Goal: Subscribe to service/newsletter

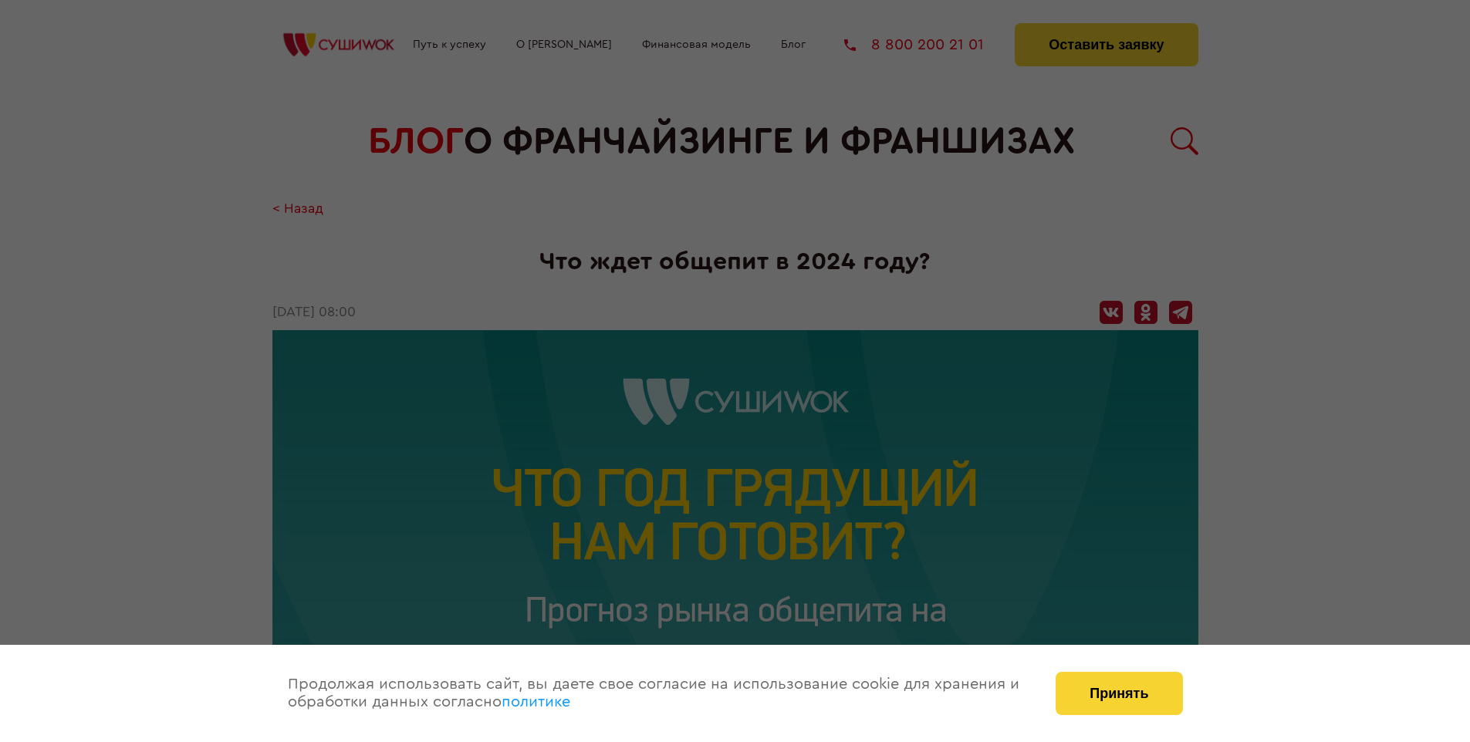
scroll to position [1720, 0]
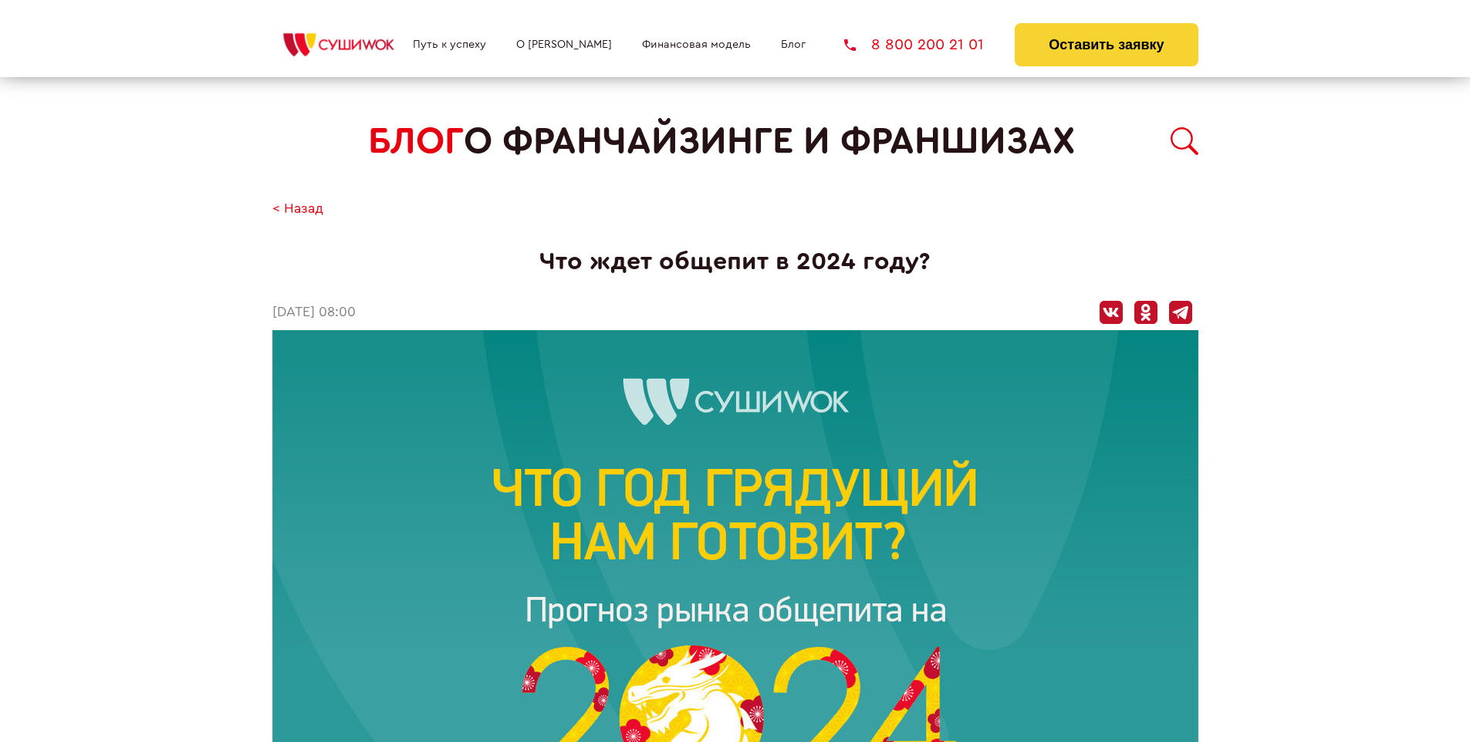
scroll to position [1720, 0]
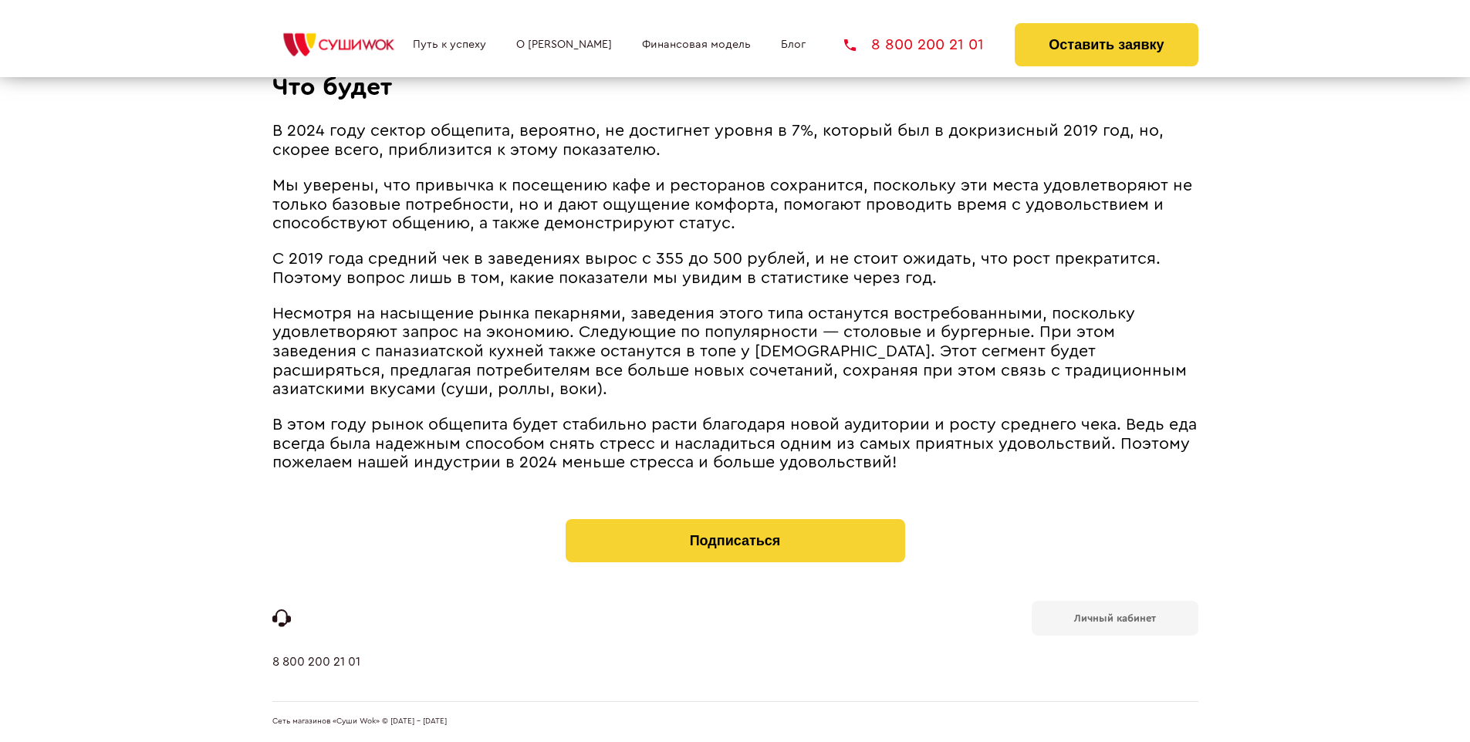
click at [1114, 617] on b "Личный кабинет" at bounding box center [1115, 618] width 82 height 10
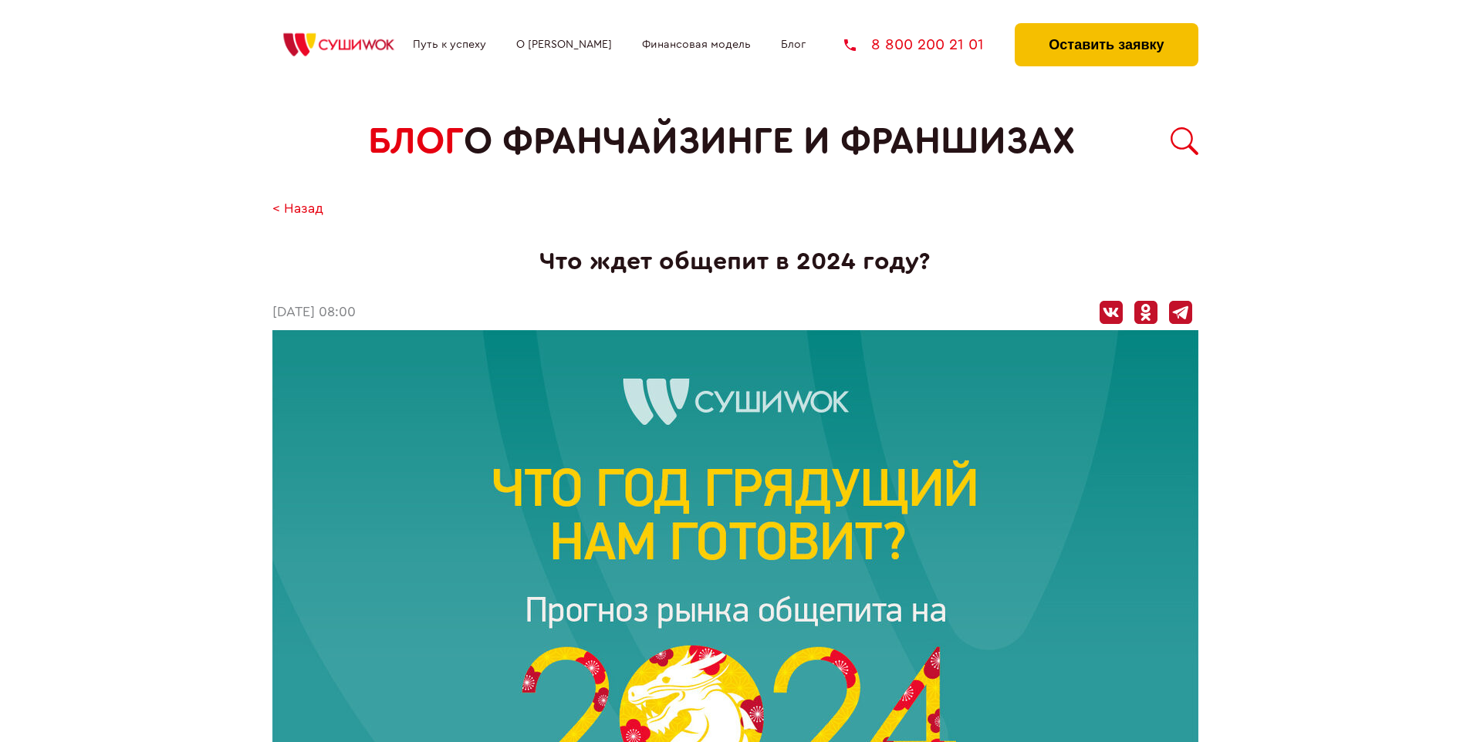
click at [1106, 27] on button "Оставить заявку" at bounding box center [1106, 44] width 183 height 43
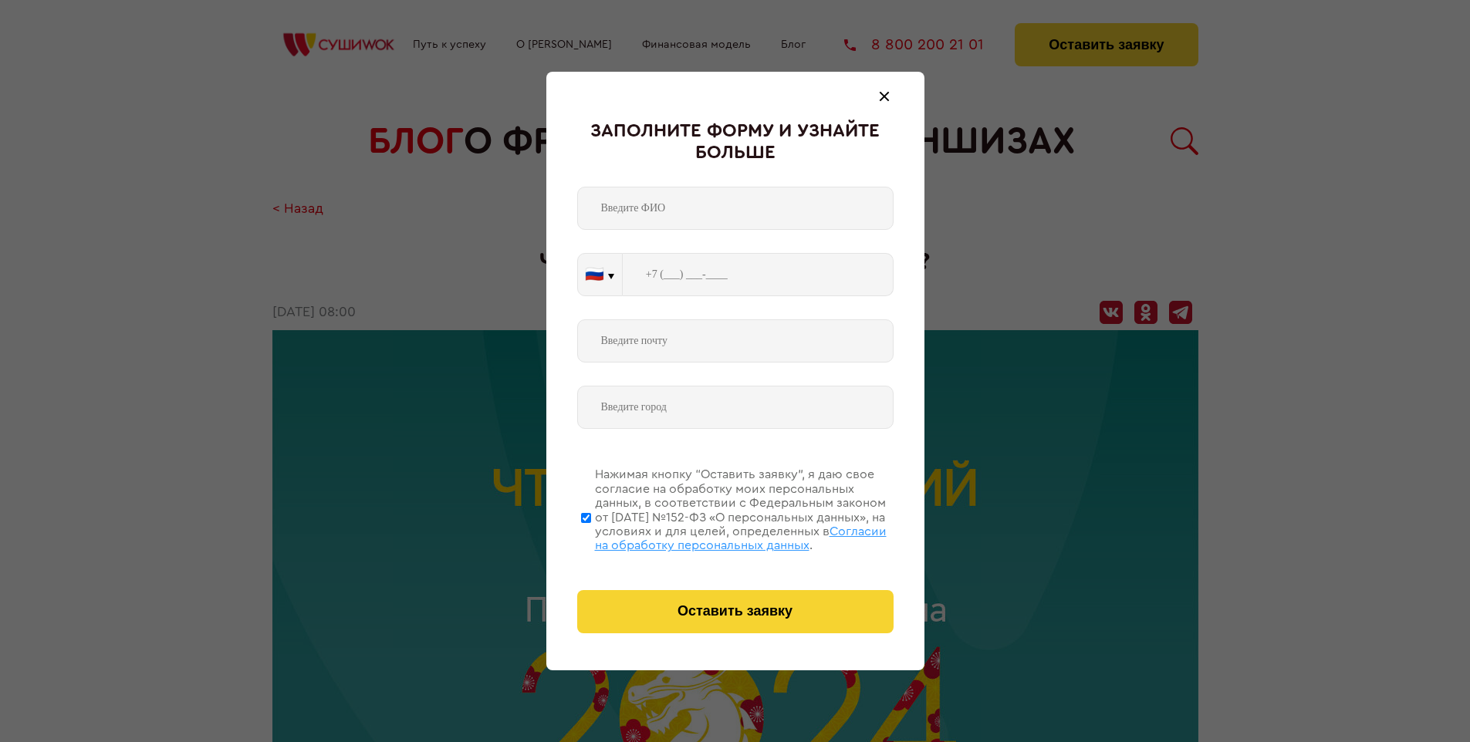
click at [715, 536] on span "Согласии на обработку персональных данных" at bounding box center [741, 538] width 292 height 26
click at [591, 536] on input "Нажимая кнопку “Оставить заявку”, я даю свое согласие на обработку моих персона…" at bounding box center [586, 517] width 10 height 123
checkbox input "false"
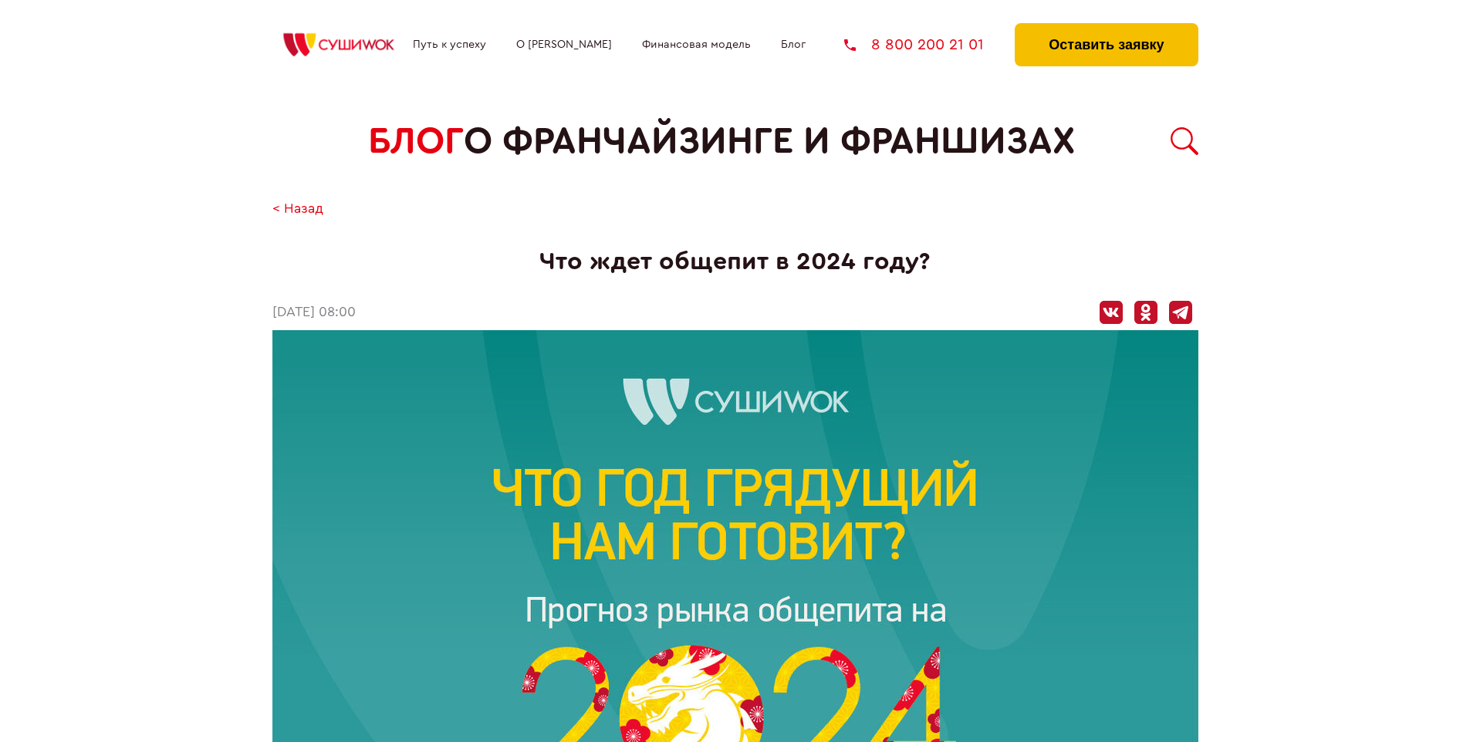
click at [1106, 27] on button "Оставить заявку" at bounding box center [1106, 44] width 183 height 43
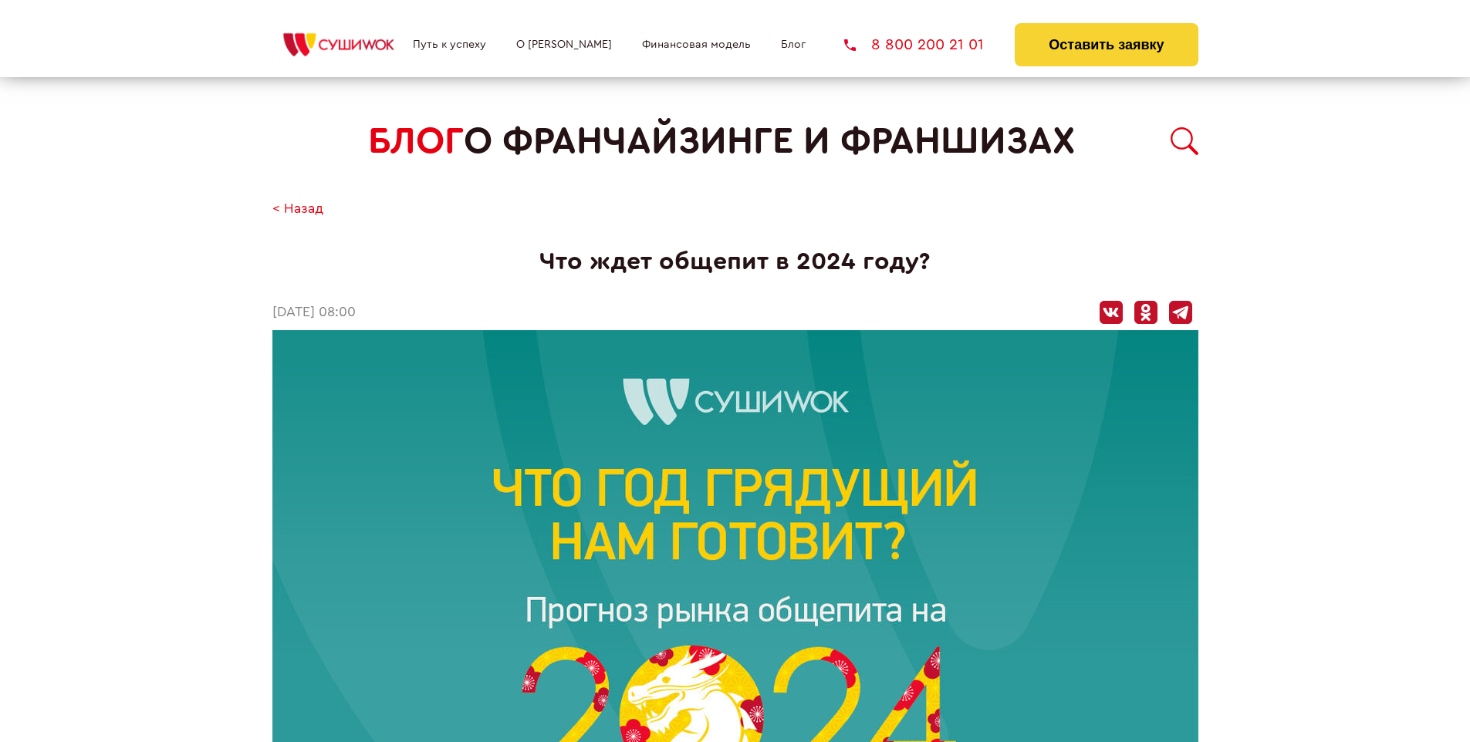
scroll to position [1720, 0]
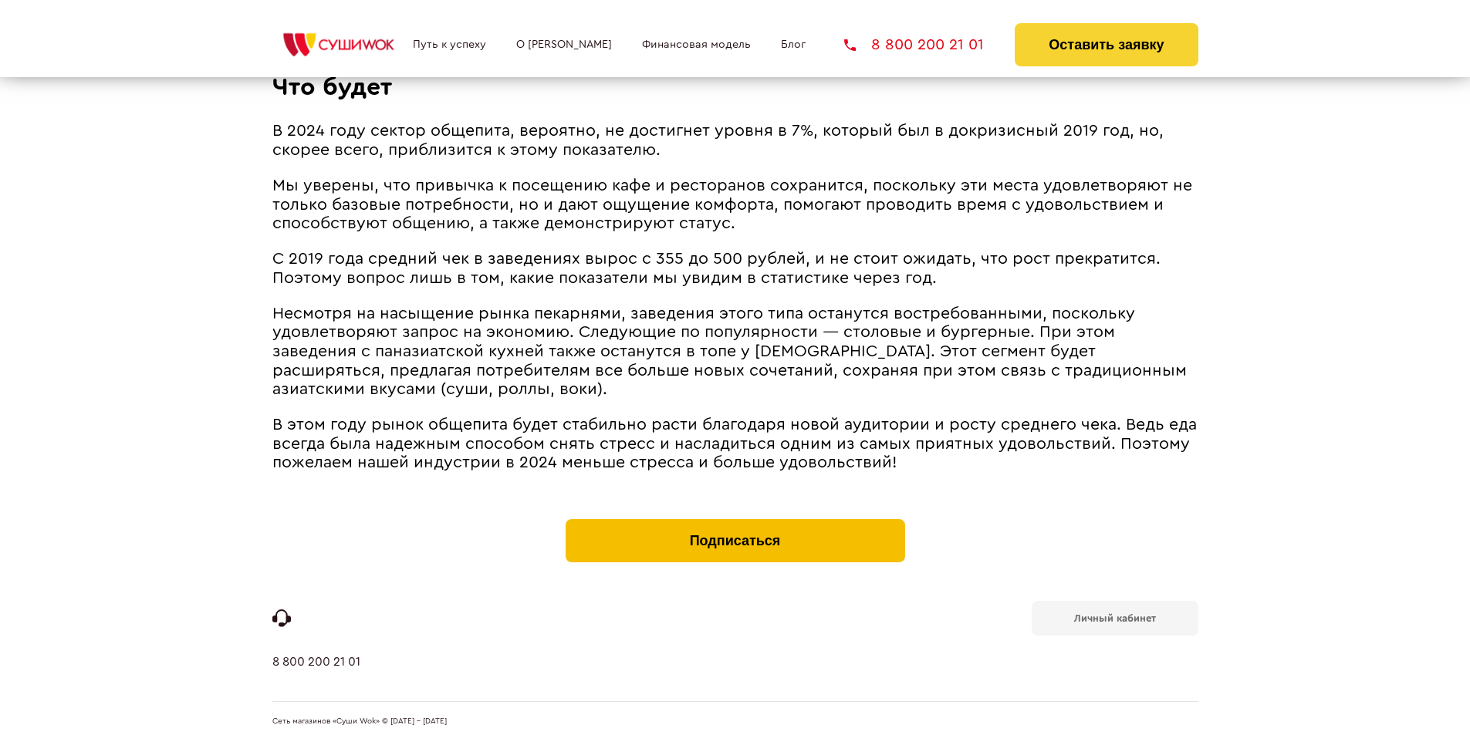
click at [735, 523] on button "Подписаться" at bounding box center [735, 540] width 339 height 43
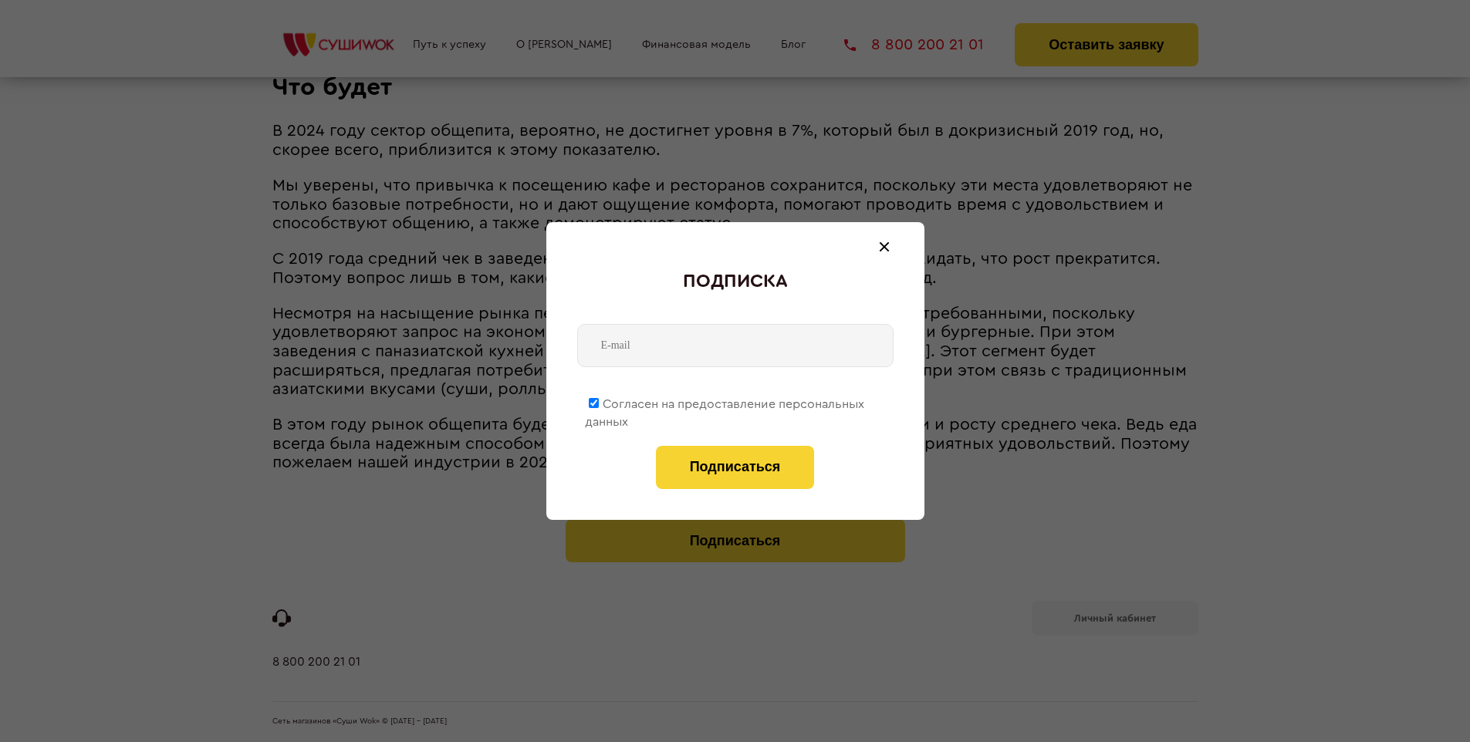
click at [725, 401] on span "Согласен на предоставление персональных данных" at bounding box center [724, 413] width 279 height 30
click at [599, 401] on input "Согласен на предоставление персональных данных" at bounding box center [594, 403] width 10 height 10
checkbox input "false"
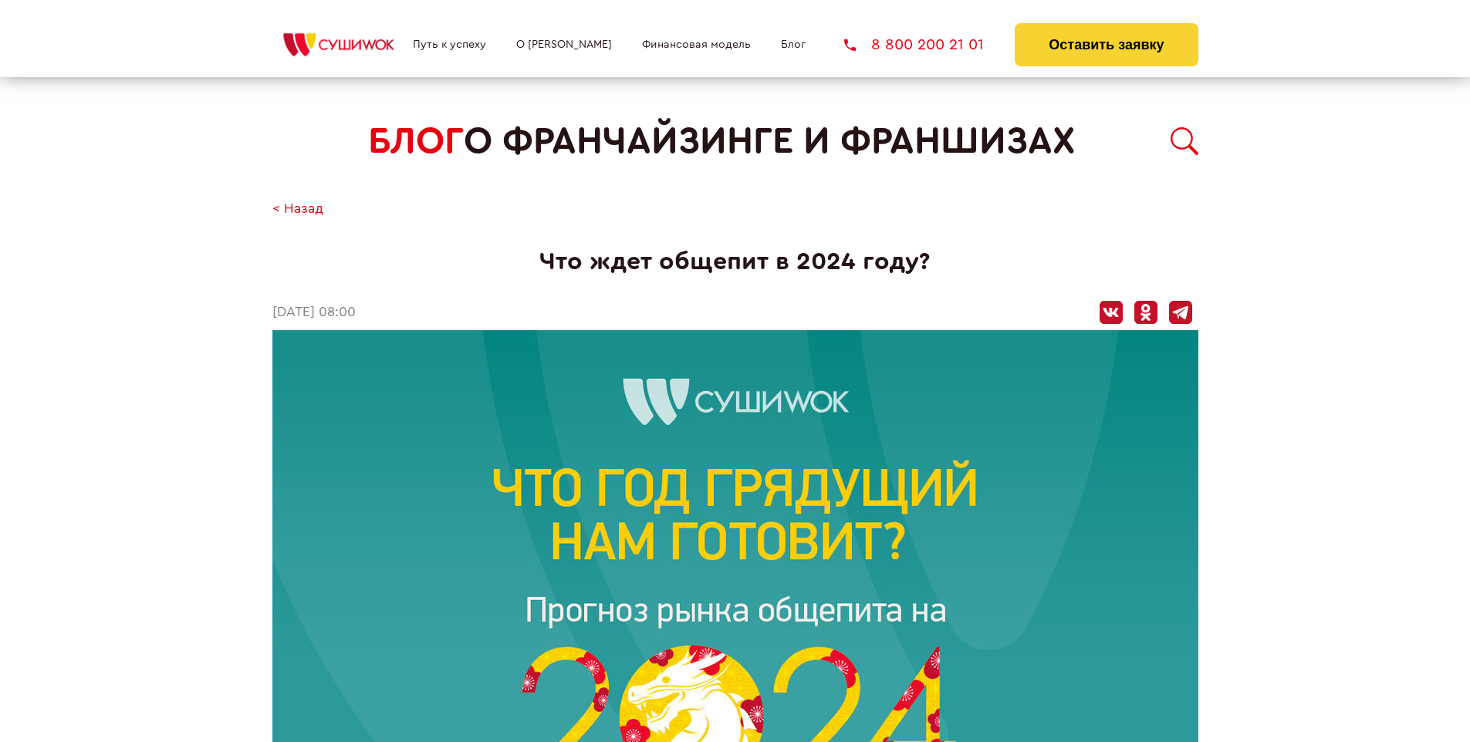
scroll to position [1720, 0]
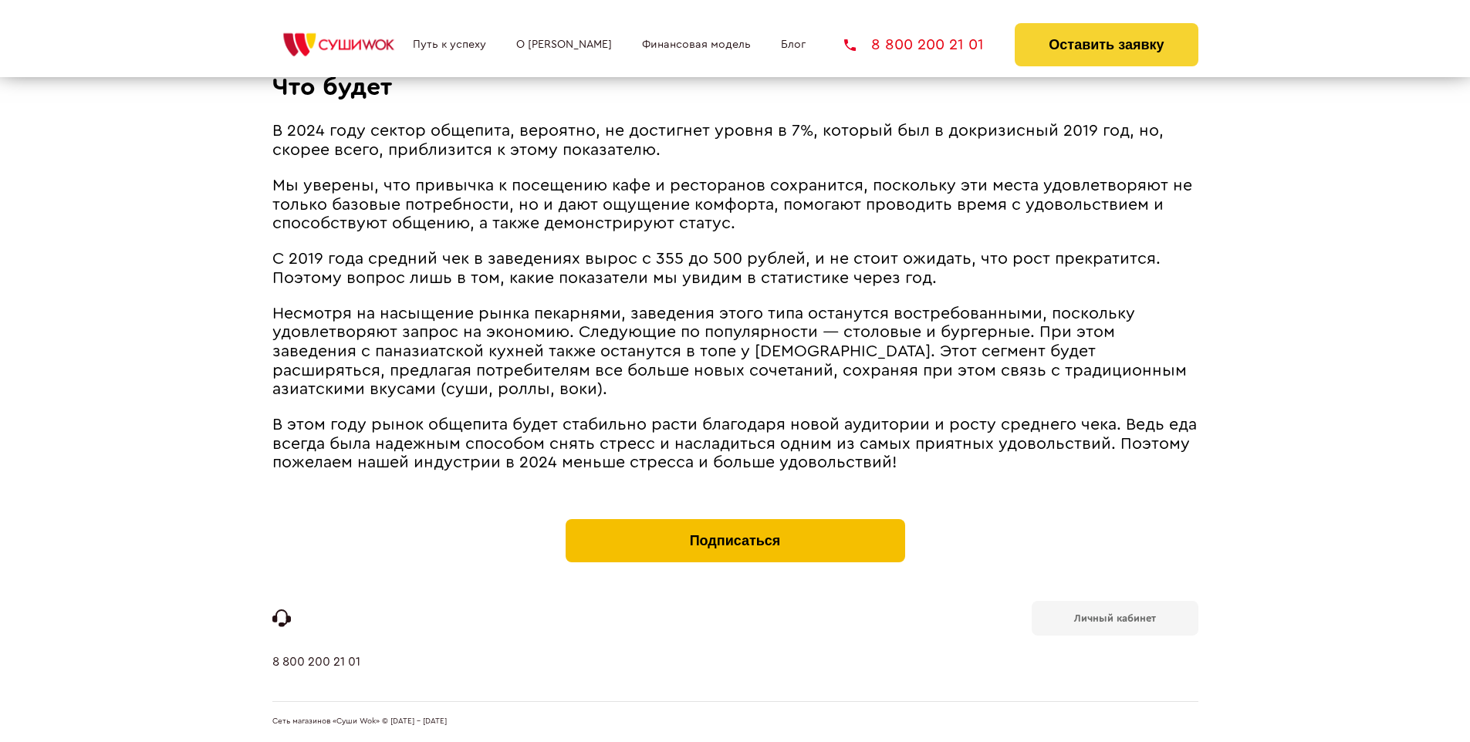
click at [735, 523] on button "Подписаться" at bounding box center [735, 540] width 339 height 43
